Goal: Find specific page/section: Find specific page/section

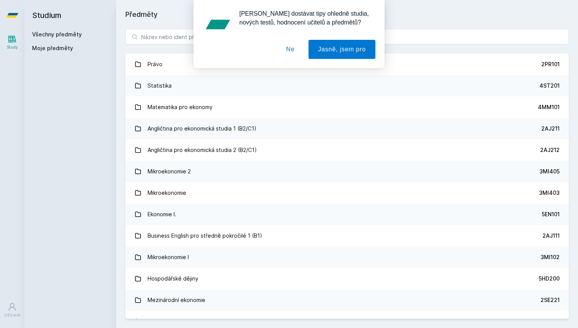
click at [194, 33] on div "[PERSON_NAME] dostávat tipy ohledně studia, nových testů, hodnocení učitelů a p…" at bounding box center [289, 34] width 191 height 68
click at [282, 49] on button "Ne" at bounding box center [291, 49] width 28 height 19
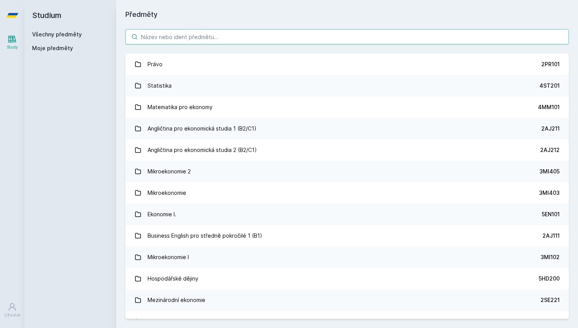
click at [236, 35] on input "search" at bounding box center [347, 36] width 444 height 15
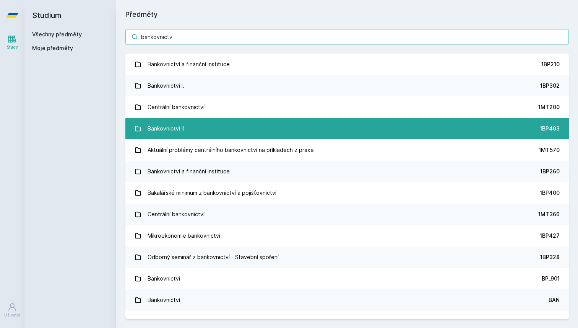
type input "bankovnictv"
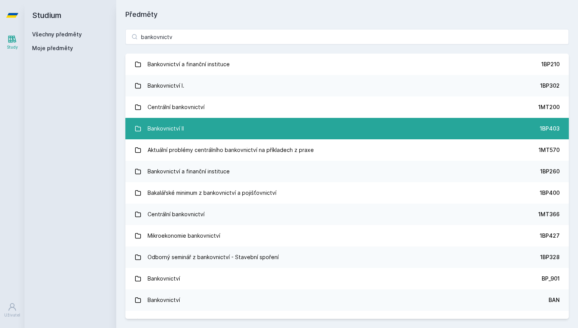
click at [237, 125] on link "Bankovnictví II 1BP403" at bounding box center [347, 128] width 444 height 21
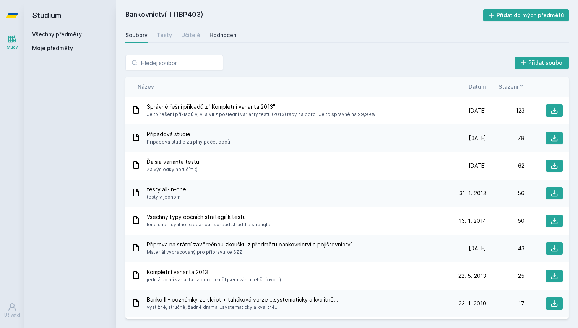
click at [216, 34] on div "Hodnocení" at bounding box center [224, 35] width 28 height 8
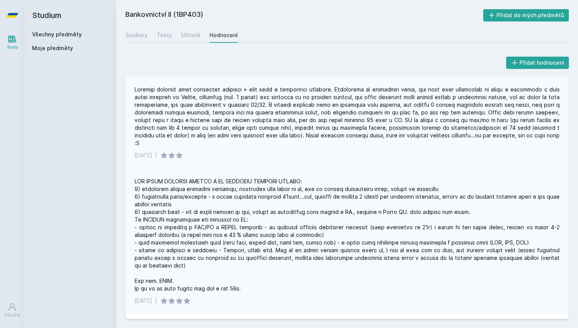
scroll to position [3, 0]
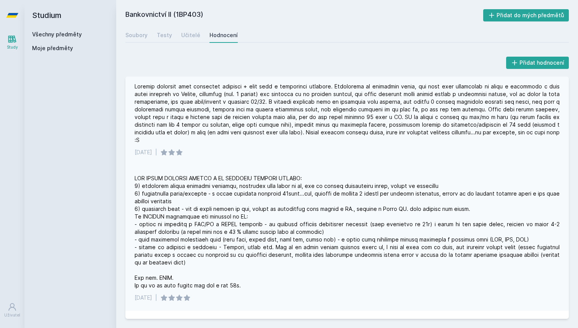
click at [240, 86] on div at bounding box center [347, 113] width 425 height 61
click at [277, 151] on div "[DATE] |" at bounding box center [347, 119] width 444 height 92
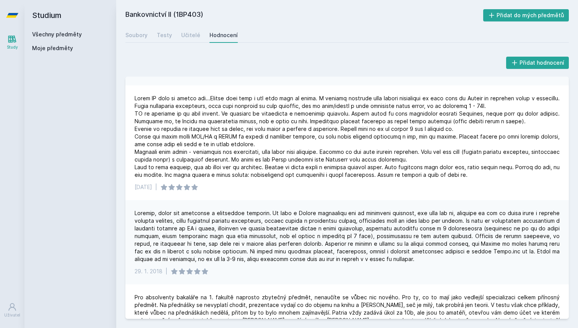
scroll to position [0, 0]
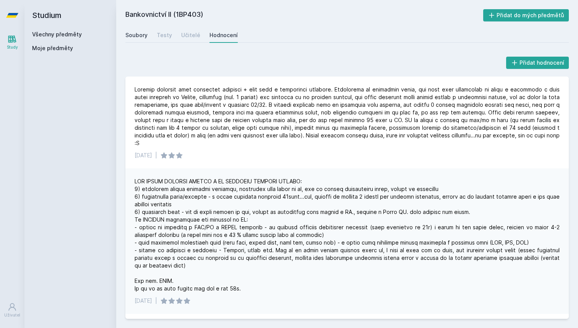
click at [137, 37] on div "Soubory" at bounding box center [136, 35] width 22 height 8
